Goal: Information Seeking & Learning: Learn about a topic

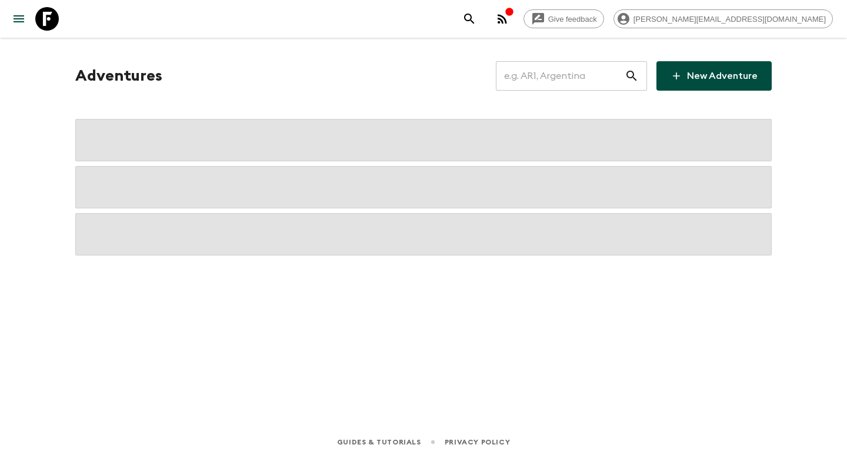
click at [561, 95] on div "Adventures ​ New Adventure" at bounding box center [423, 158] width 725 height 194
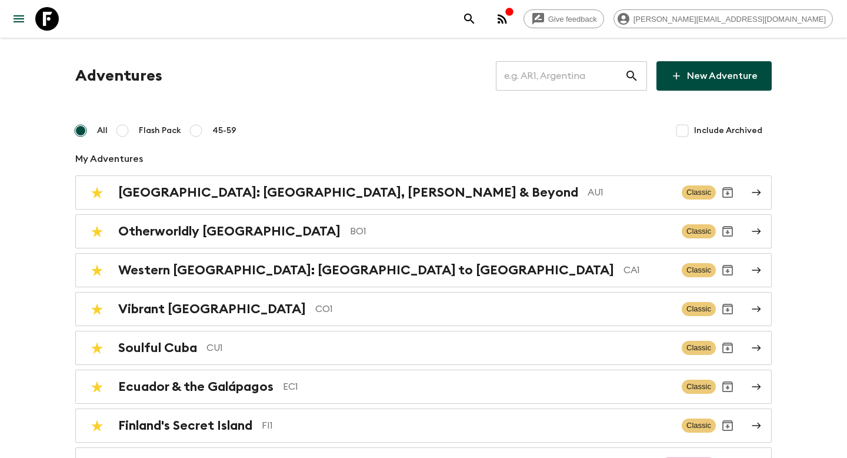
click at [572, 78] on input "text" at bounding box center [560, 75] width 129 height 33
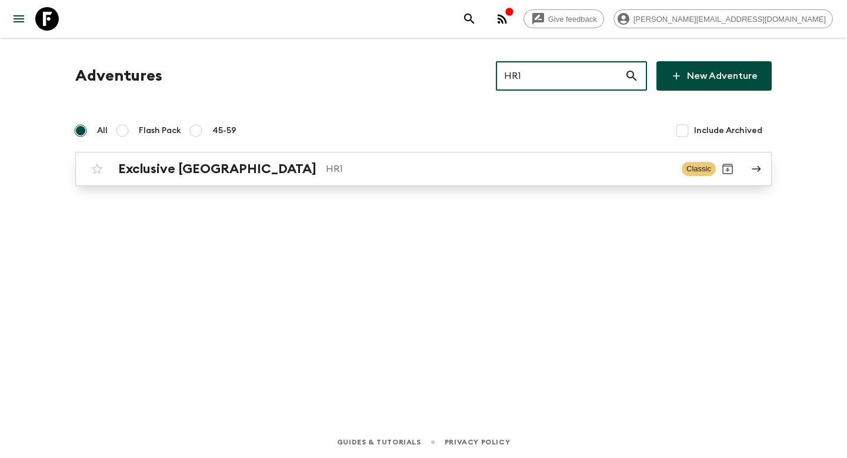
type input "HR1"
click at [366, 171] on p "HR1" at bounding box center [499, 169] width 346 height 14
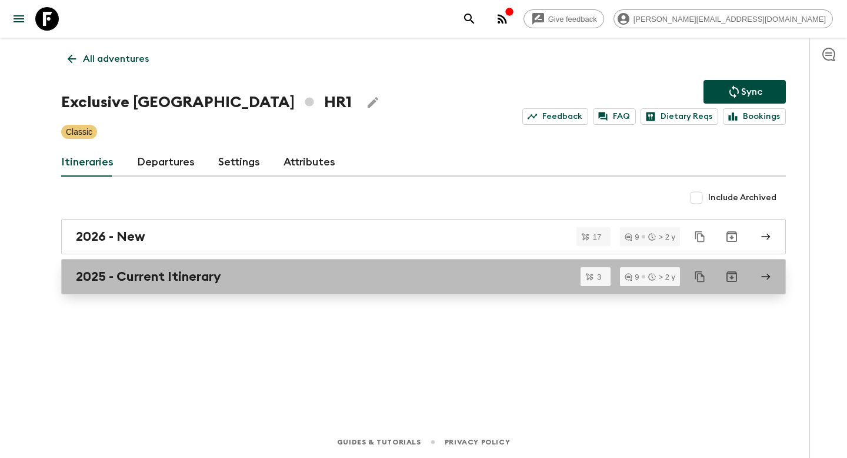
click at [191, 265] on link "2025 - Current Itinerary" at bounding box center [423, 276] width 725 height 35
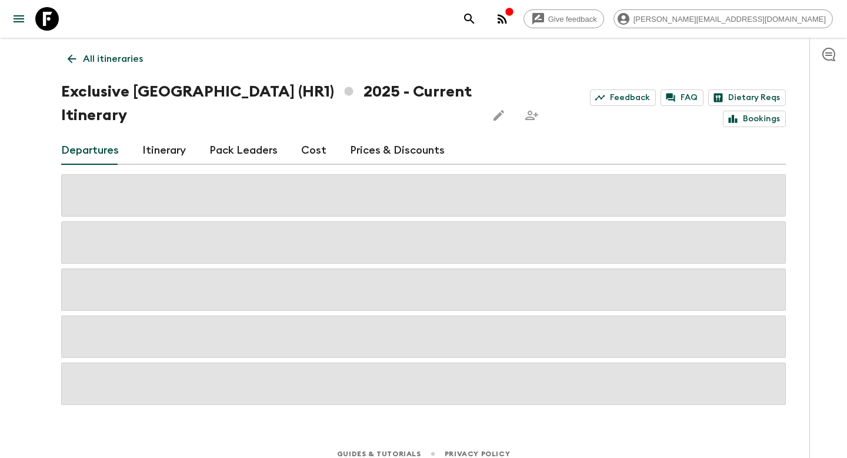
click at [172, 136] on link "Itinerary" at bounding box center [164, 150] width 44 height 28
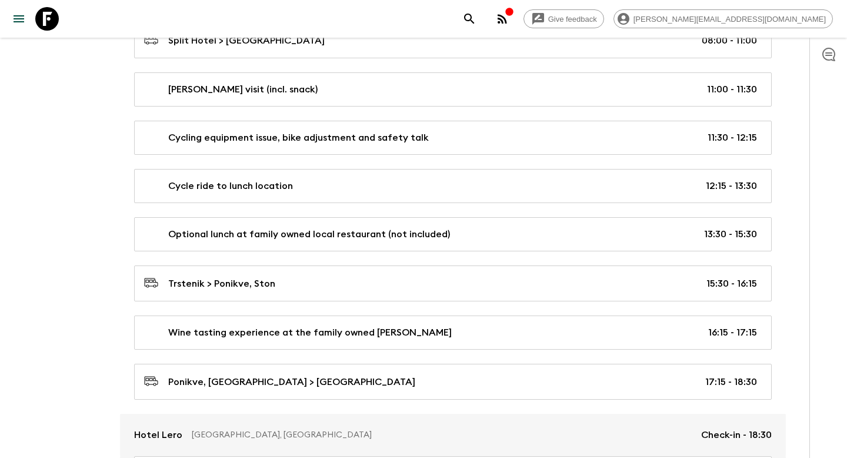
scroll to position [1591, 0]
